Goal: Information Seeking & Learning: Learn about a topic

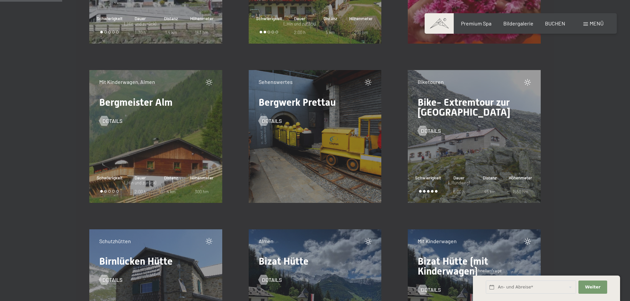
scroll to position [1125, 0]
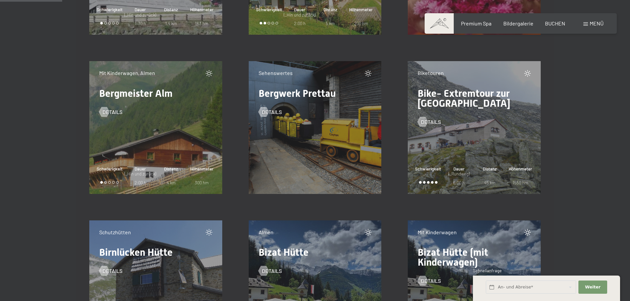
click at [291, 133] on div "Sehenswertes Bergwerk Prettau Details" at bounding box center [315, 127] width 133 height 133
click at [275, 109] on span "Details" at bounding box center [279, 112] width 20 height 7
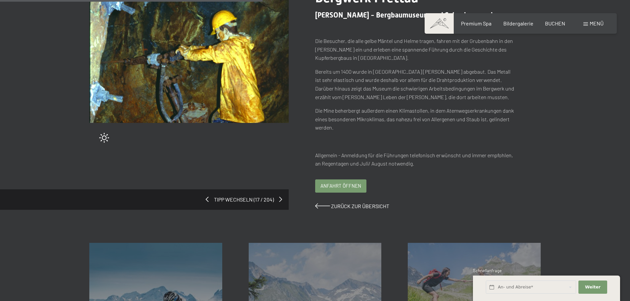
scroll to position [199, 0]
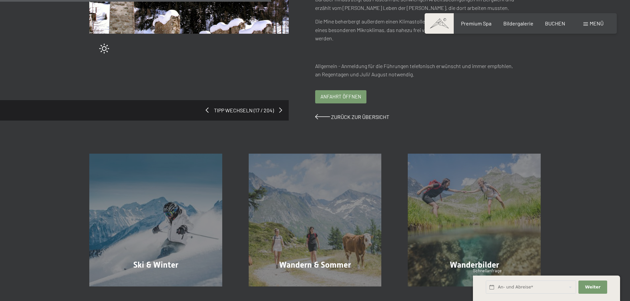
click at [278, 109] on span "Tipp wechseln (17 / 204)" at bounding box center [244, 110] width 70 height 7
click at [281, 109] on span at bounding box center [281, 110] width 3 height 5
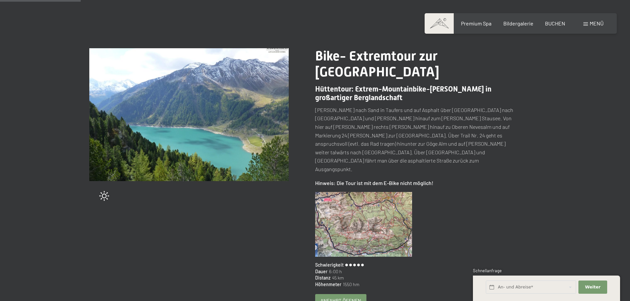
scroll to position [33, 0]
